Goal: Entertainment & Leisure: Browse casually

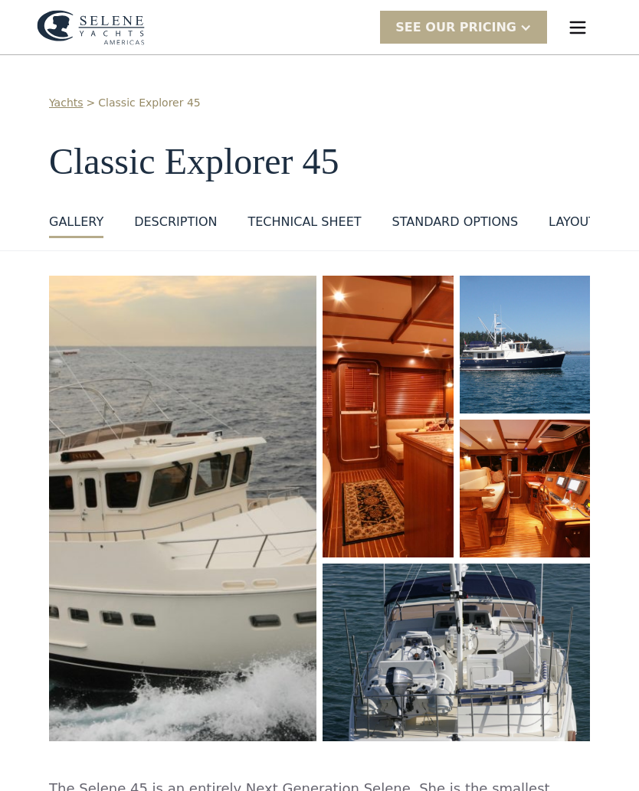
click at [123, 461] on img "open lightbox" at bounding box center [182, 508] width 267 height 465
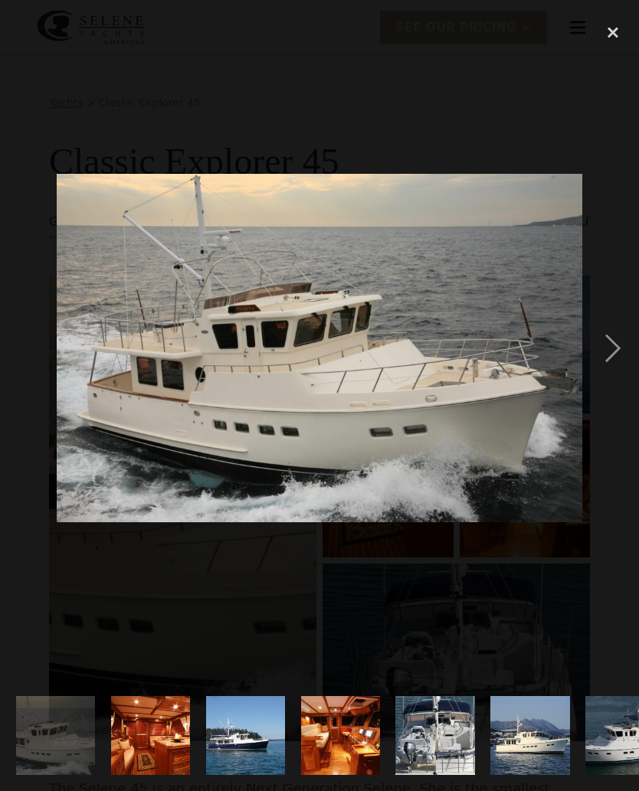
click at [618, 353] on div "next image" at bounding box center [613, 348] width 52 height 665
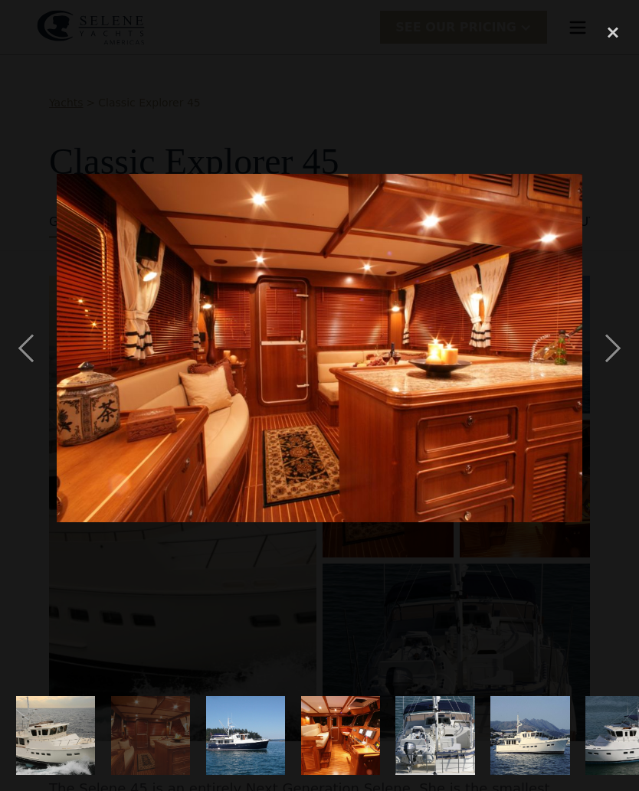
click at [618, 346] on div "next image" at bounding box center [613, 348] width 52 height 665
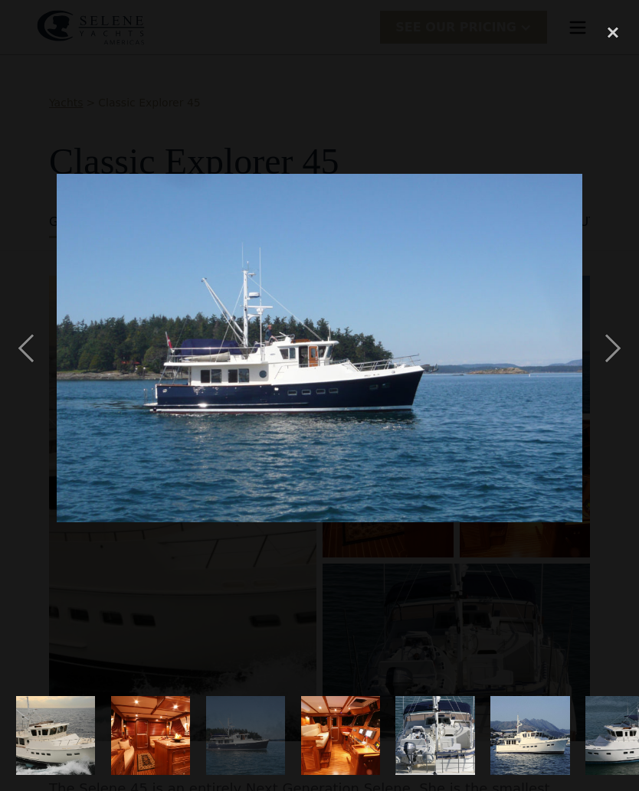
click at [613, 345] on div "next image" at bounding box center [613, 348] width 52 height 665
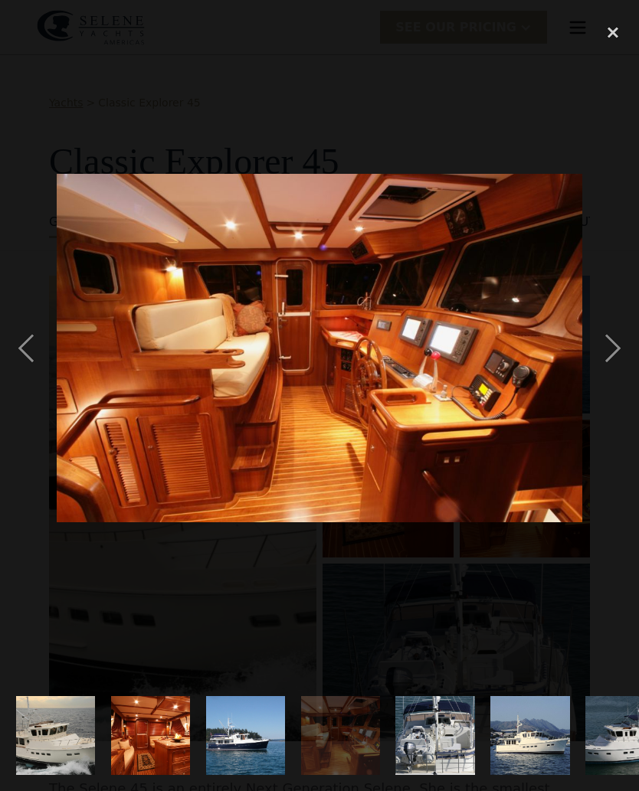
click at [619, 344] on div "next image" at bounding box center [613, 348] width 52 height 665
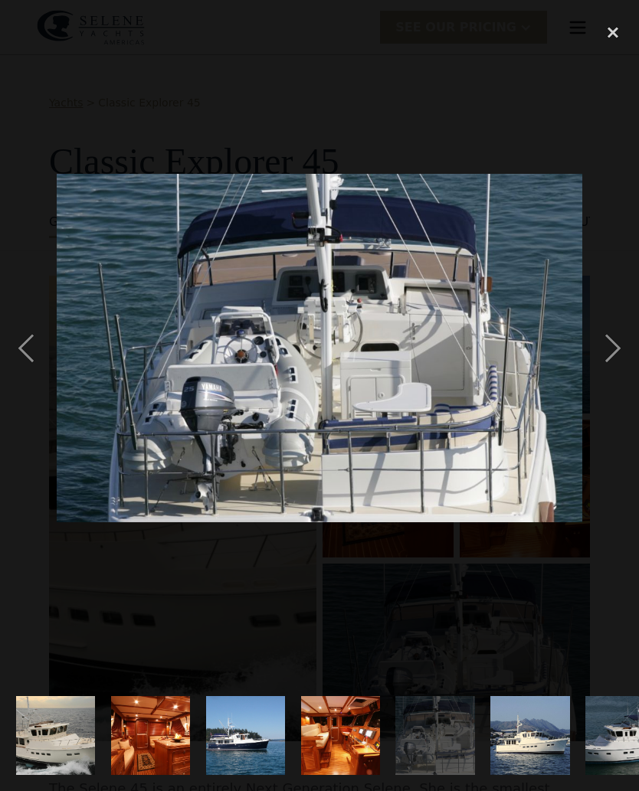
click at [618, 346] on div "next image" at bounding box center [613, 348] width 52 height 665
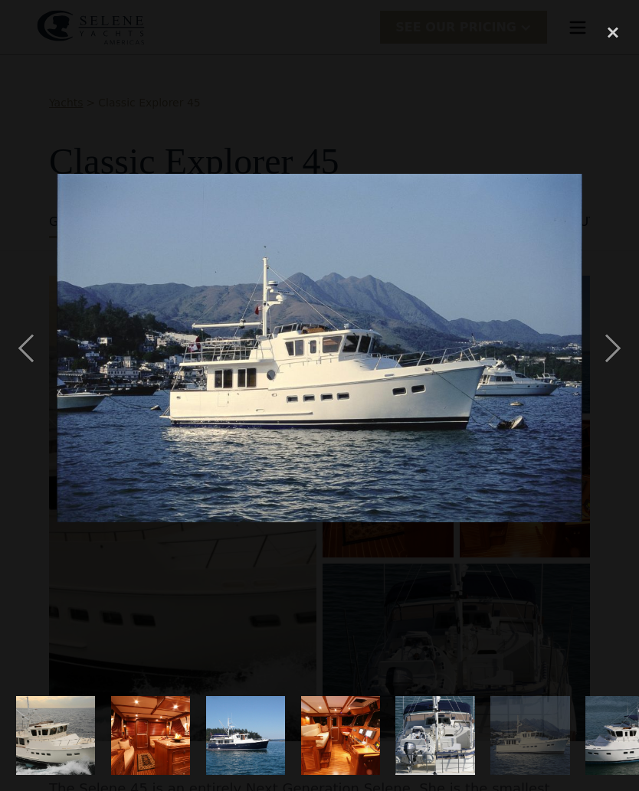
click at [618, 341] on div "next image" at bounding box center [613, 348] width 52 height 665
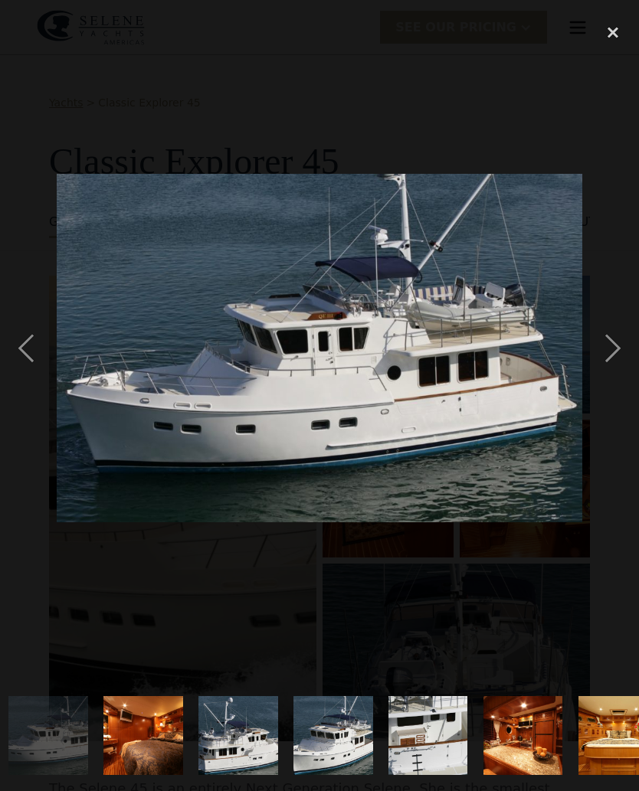
scroll to position [0, 578]
click at [614, 344] on div "next image" at bounding box center [613, 348] width 52 height 665
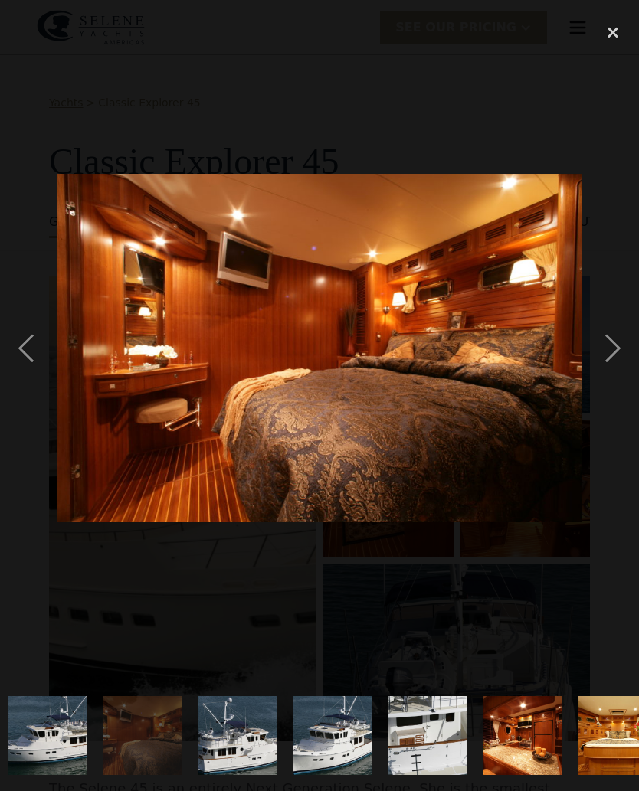
scroll to position [0, 0]
click at [615, 348] on div "next image" at bounding box center [613, 348] width 52 height 665
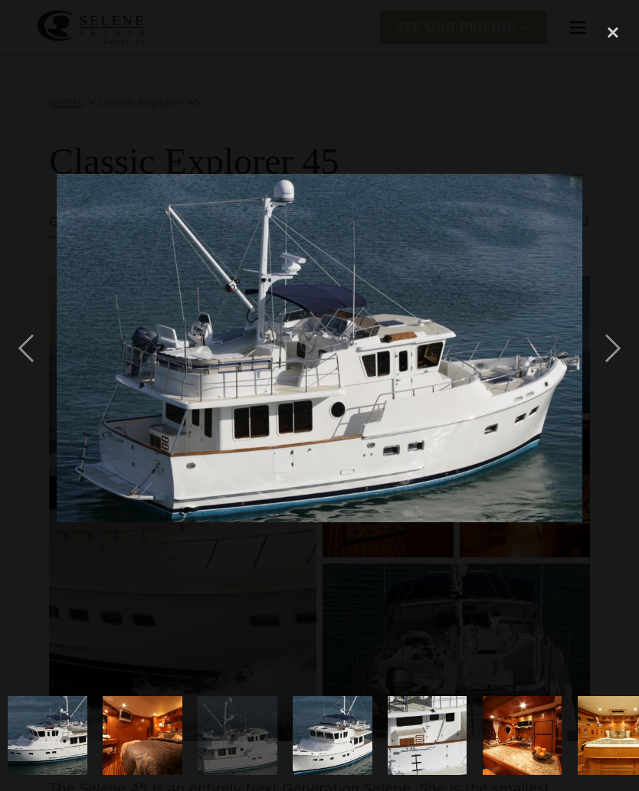
click at [614, 347] on div "next image" at bounding box center [613, 348] width 52 height 665
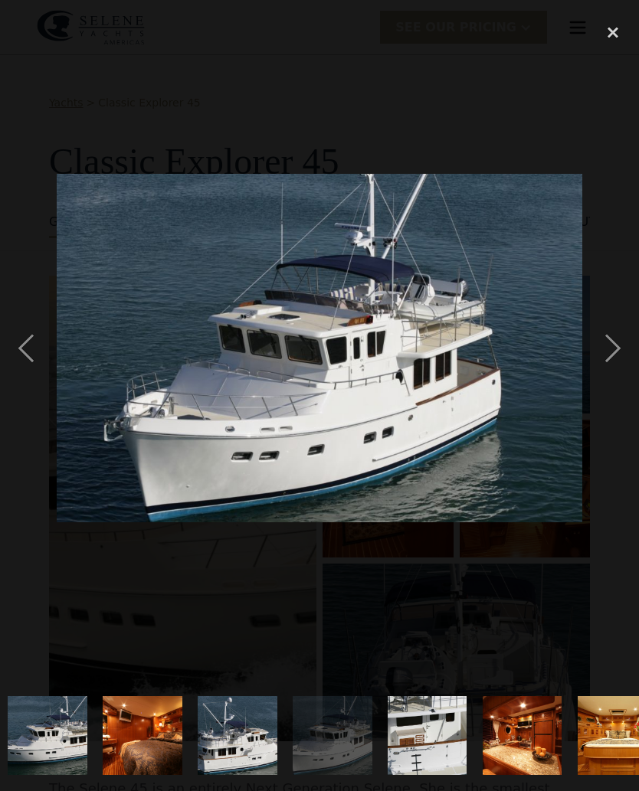
click at [618, 349] on div "next image" at bounding box center [613, 348] width 52 height 665
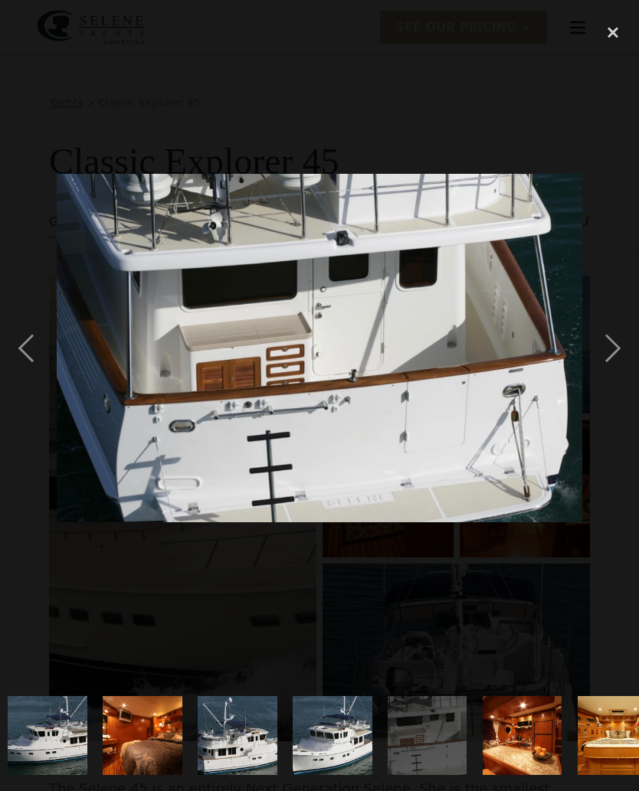
click at [617, 351] on div "next image" at bounding box center [613, 348] width 52 height 665
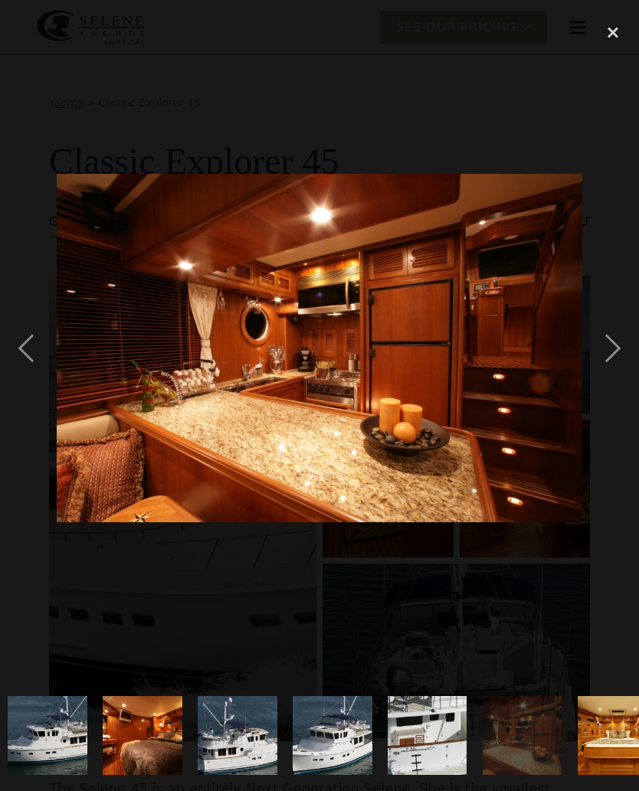
click at [618, 344] on div "next image" at bounding box center [613, 348] width 52 height 665
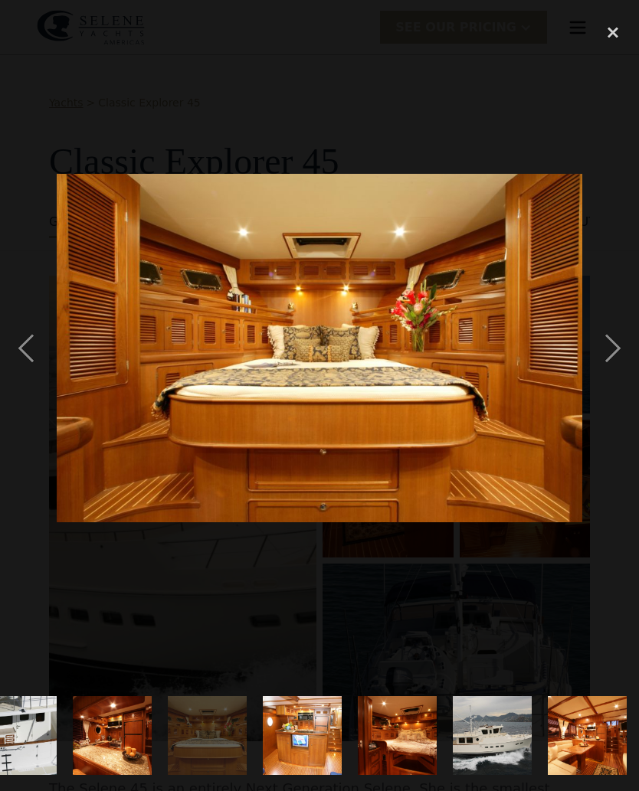
scroll to position [0, 991]
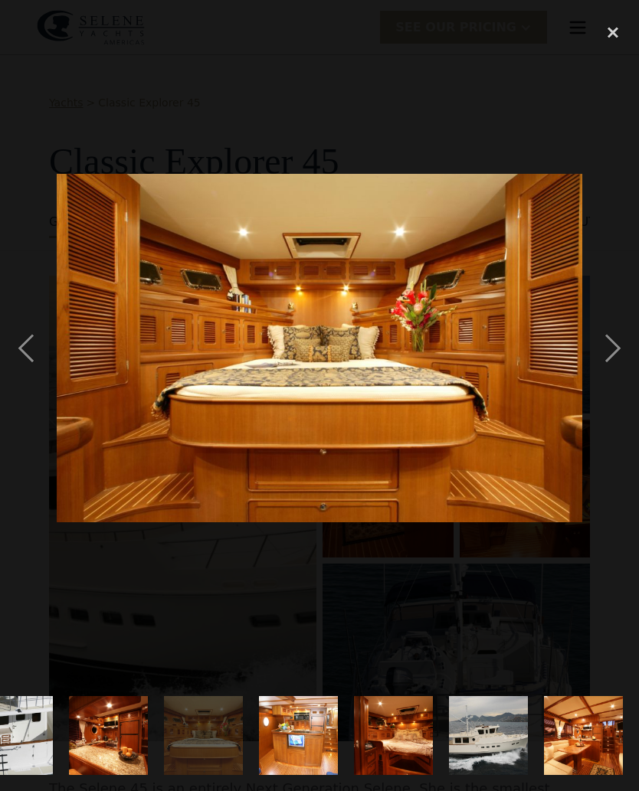
click at [618, 350] on div "next image" at bounding box center [613, 348] width 52 height 665
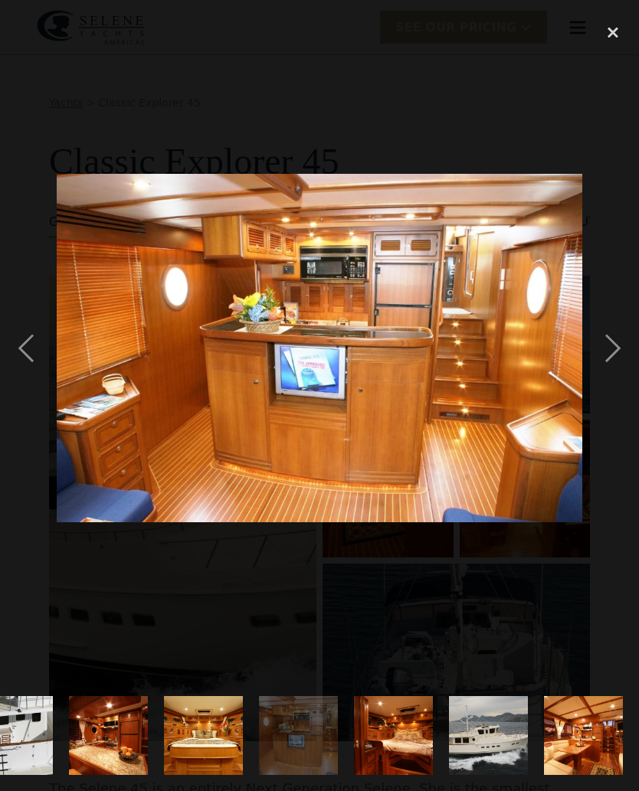
click at [617, 349] on div "next image" at bounding box center [613, 348] width 52 height 665
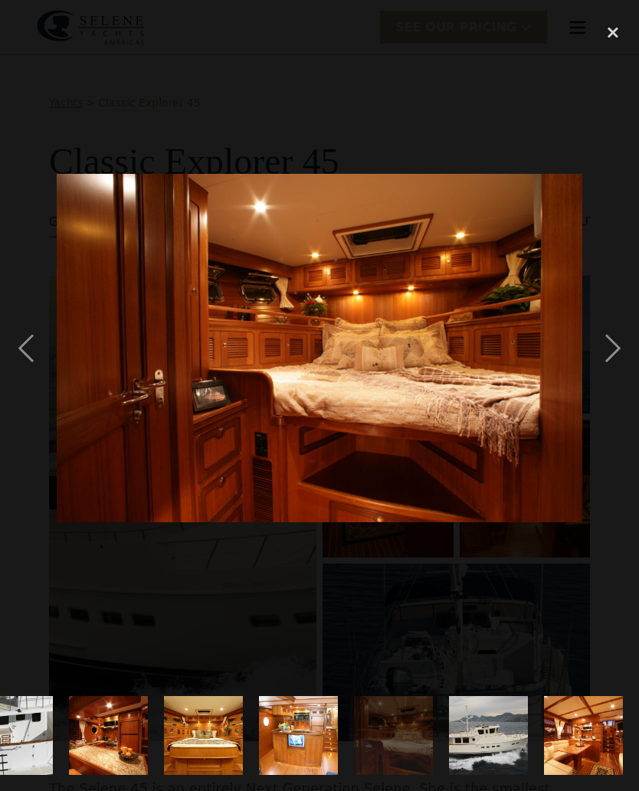
click at [619, 348] on div "next image" at bounding box center [613, 348] width 52 height 665
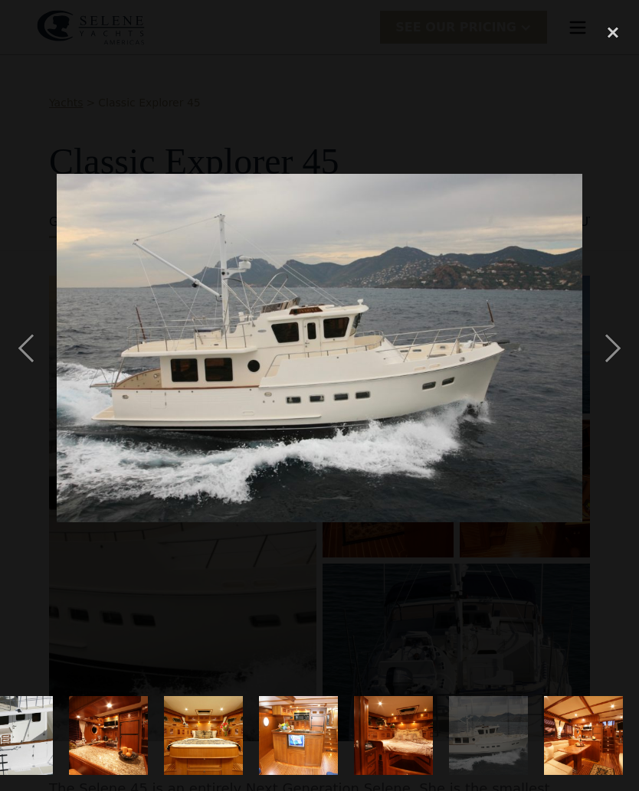
click at [614, 352] on div "next image" at bounding box center [613, 348] width 52 height 665
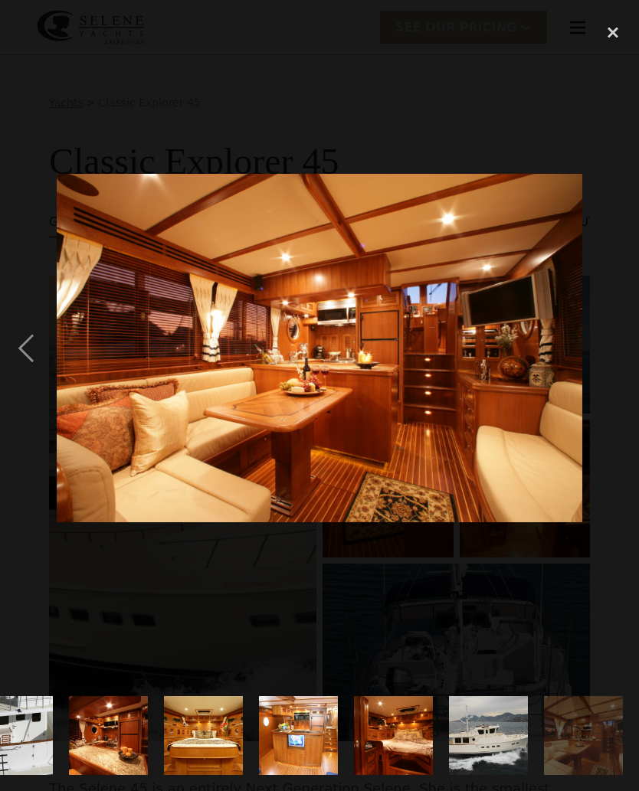
click at [616, 34] on div "close lightbox" at bounding box center [613, 33] width 52 height 34
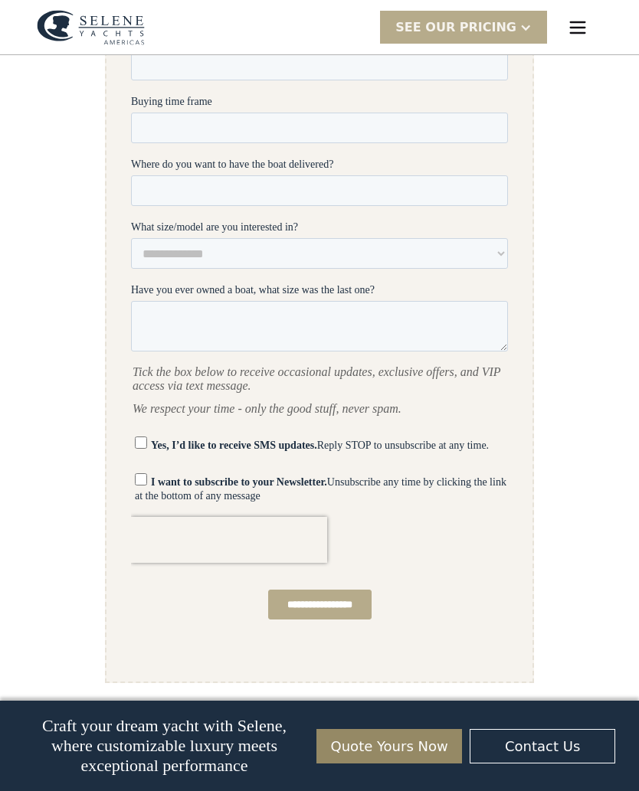
scroll to position [3056, 0]
